Goal: Task Accomplishment & Management: Use online tool/utility

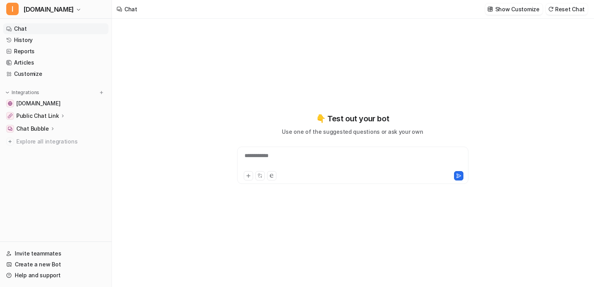
type textarea "**********"
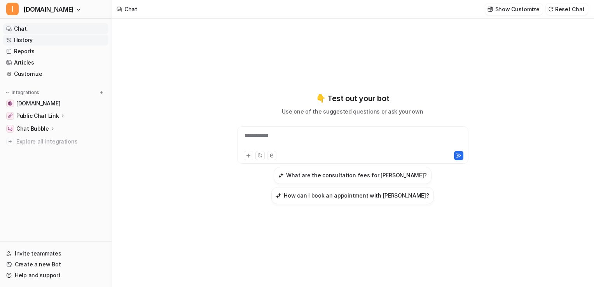
click at [26, 41] on link "History" at bounding box center [55, 40] width 105 height 11
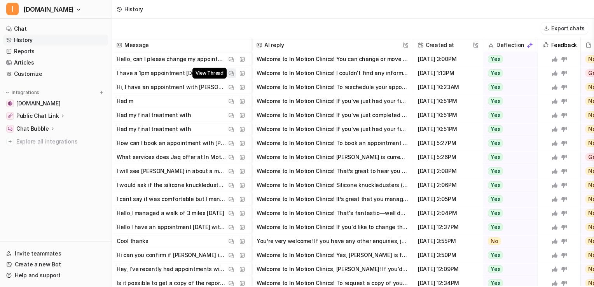
click at [230, 72] on img at bounding box center [230, 73] width 5 height 6
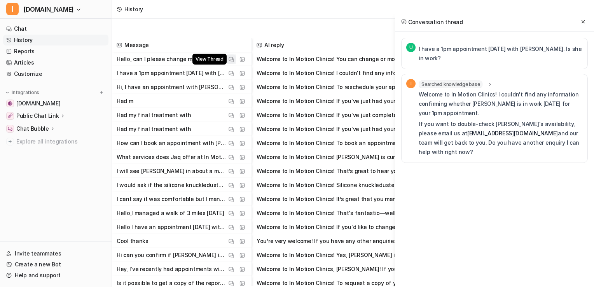
click at [230, 58] on img at bounding box center [230, 59] width 5 height 6
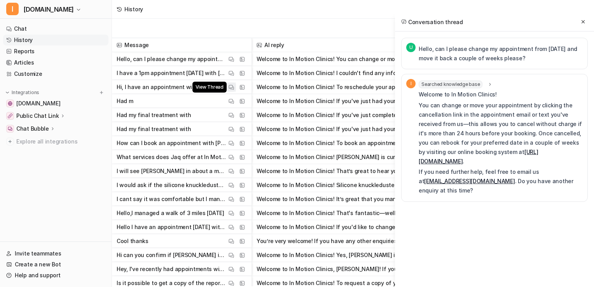
click at [229, 86] on img at bounding box center [230, 87] width 5 height 6
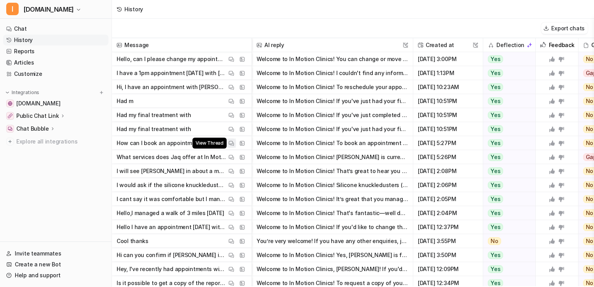
click at [228, 143] on img at bounding box center [230, 143] width 5 height 6
click at [230, 170] on img at bounding box center [230, 171] width 5 height 6
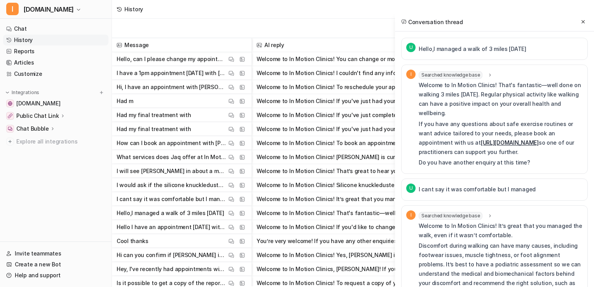
click at [552, 186] on div "U I cant say it was comfortable but I managed" at bounding box center [494, 189] width 186 height 22
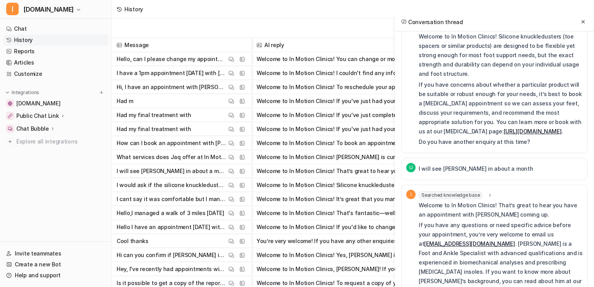
scroll to position [359, 0]
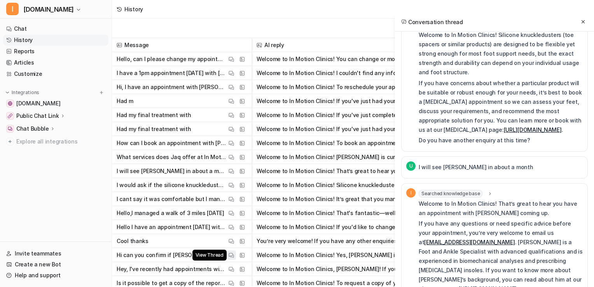
click at [233, 256] on img at bounding box center [230, 255] width 5 height 6
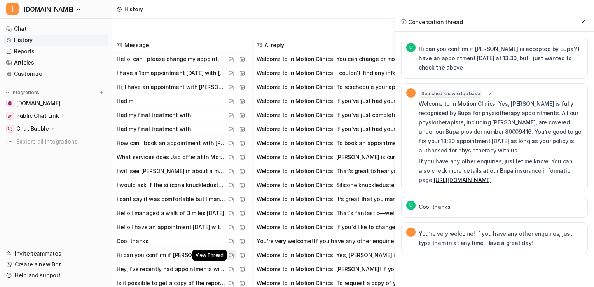
scroll to position [0, 0]
click at [230, 268] on img at bounding box center [230, 269] width 5 height 6
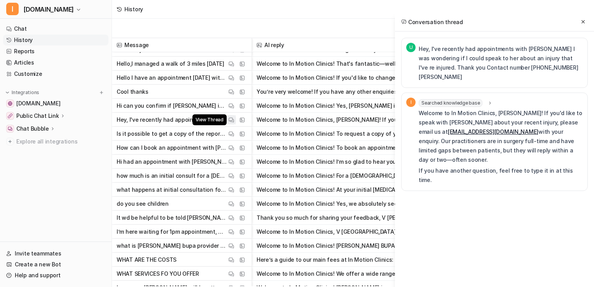
scroll to position [163, 0]
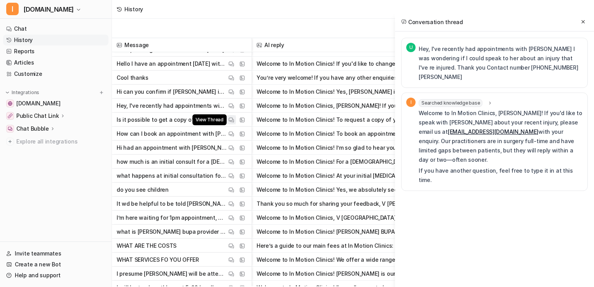
click at [230, 117] on img at bounding box center [230, 120] width 5 height 6
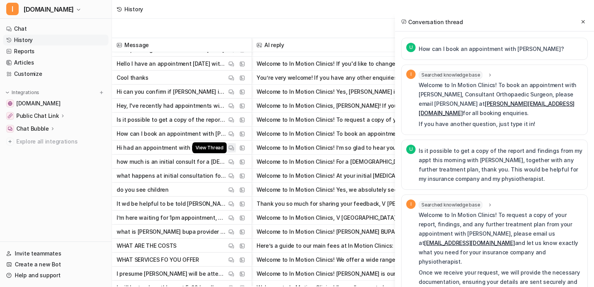
click at [228, 147] on img at bounding box center [230, 148] width 5 height 6
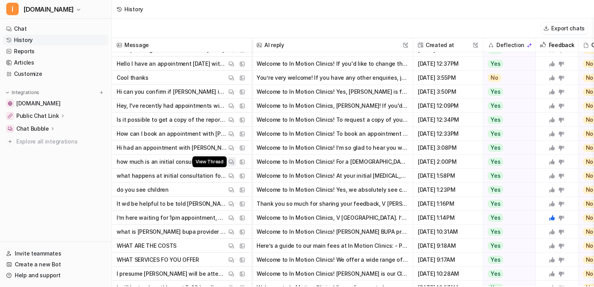
click at [232, 160] on img at bounding box center [230, 162] width 5 height 6
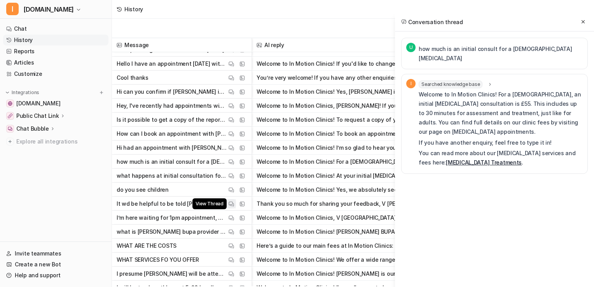
click at [230, 203] on img at bounding box center [230, 204] width 5 height 6
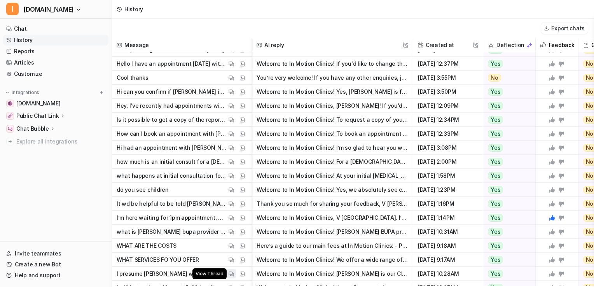
click at [230, 274] on img at bounding box center [230, 274] width 5 height 6
